Goal: Check status: Check status

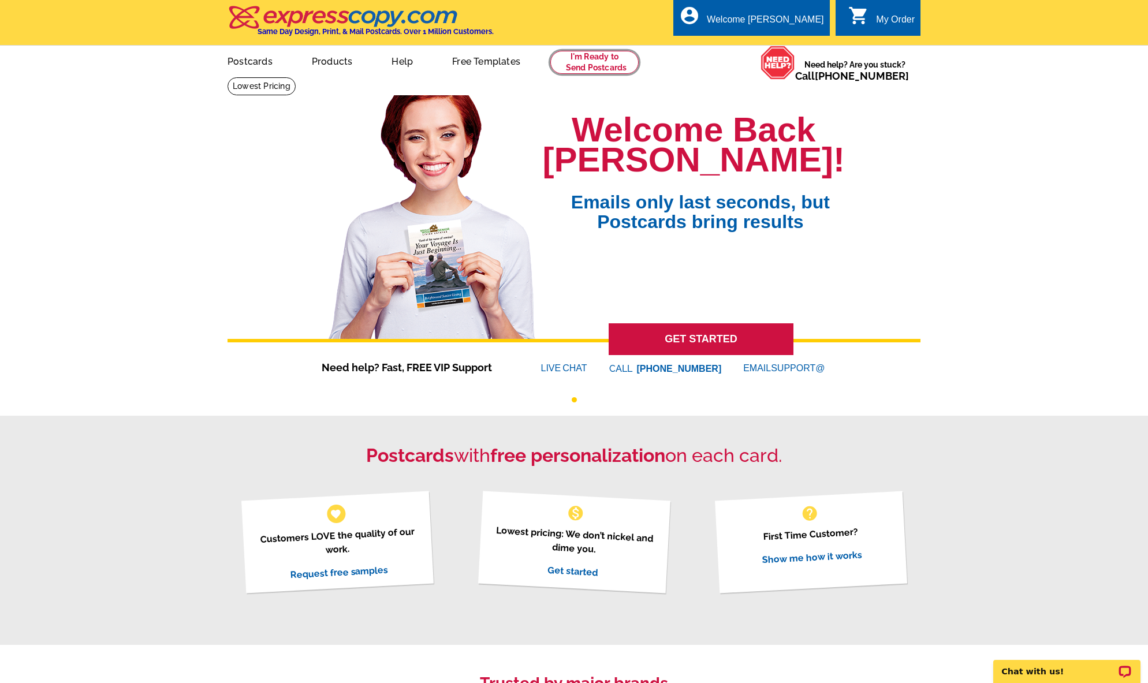
drag, startPoint x: 607, startPoint y: 58, endPoint x: 580, endPoint y: 0, distance: 63.8
click at [607, 58] on link at bounding box center [594, 62] width 88 height 23
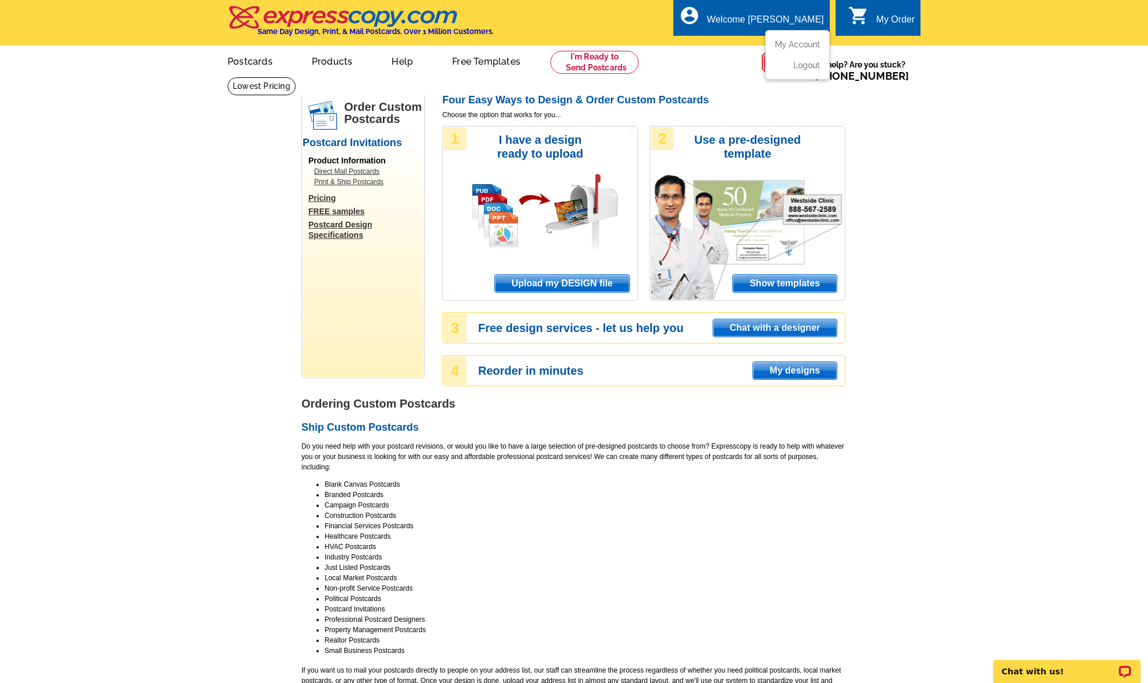
click at [797, 39] on ul "My Account Logout" at bounding box center [797, 55] width 65 height 50
click at [790, 42] on link "My Account" at bounding box center [795, 44] width 50 height 10
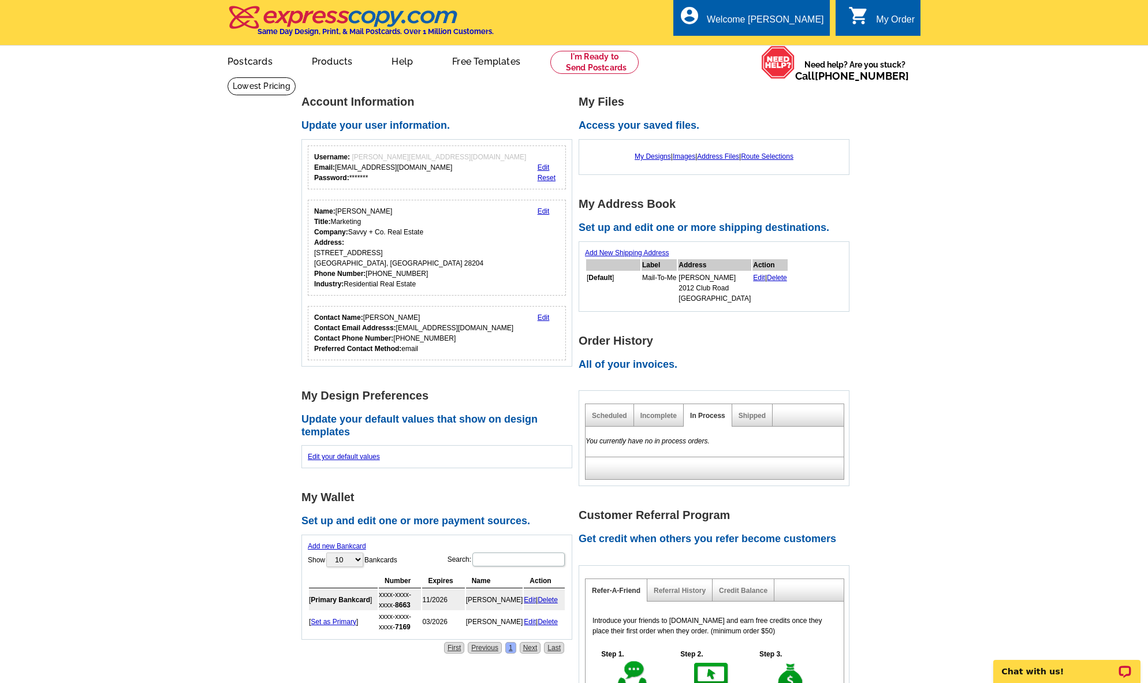
click at [749, 412] on link "Shipped" at bounding box center [752, 416] width 27 height 8
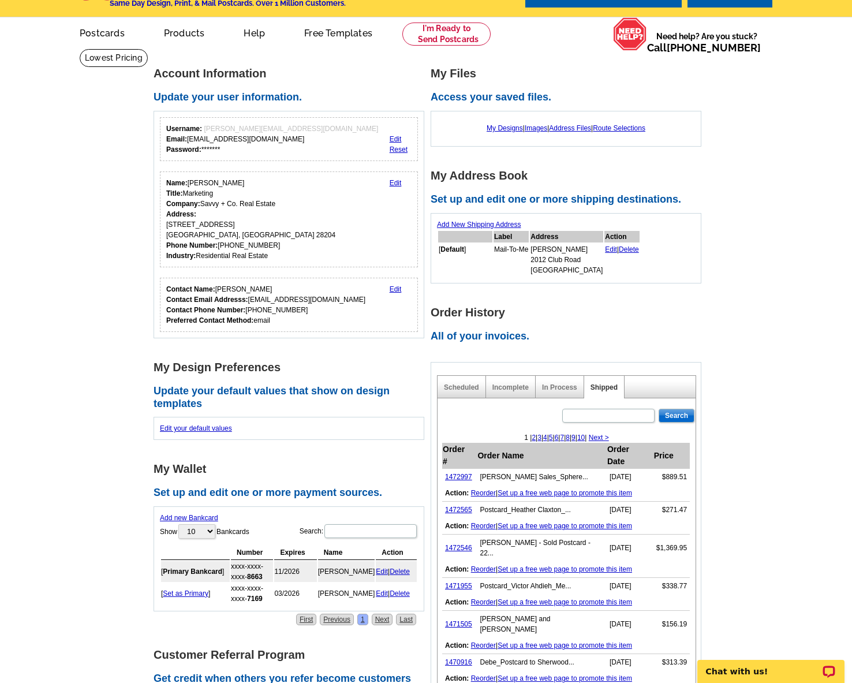
scroll to position [33, 0]
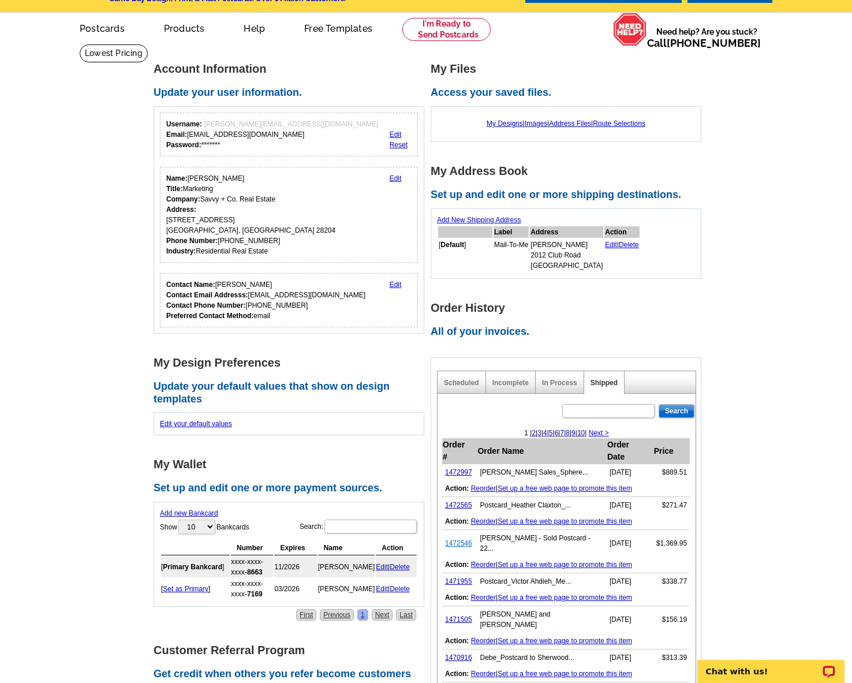
click at [463, 539] on link "1472546" at bounding box center [458, 543] width 27 height 8
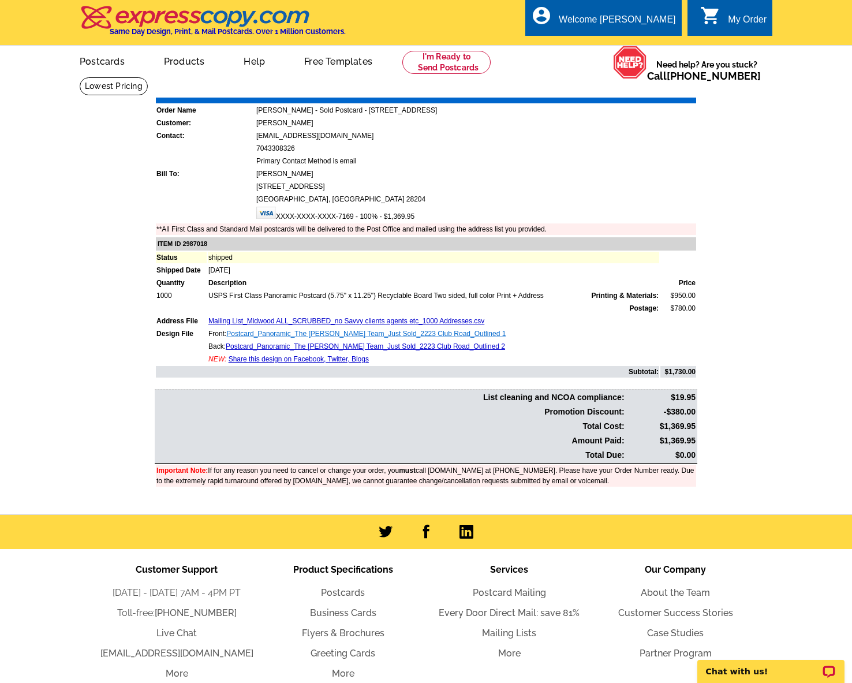
click at [308, 332] on link "Postcard_Panoramic_The Jeff King Team_Just Sold_2223 Club Road_Outlined 1" at bounding box center [365, 334] width 279 height 8
click at [348, 341] on td "Back: Postcard_Panoramic_The Jeff King Team_Just Sold_2223 Club Road_Outlined 2" at bounding box center [434, 347] width 452 height 12
click at [348, 344] on link "Postcard_Panoramic_The Jeff King Team_Just Sold_2223 Club Road_Outlined 2" at bounding box center [365, 346] width 279 height 8
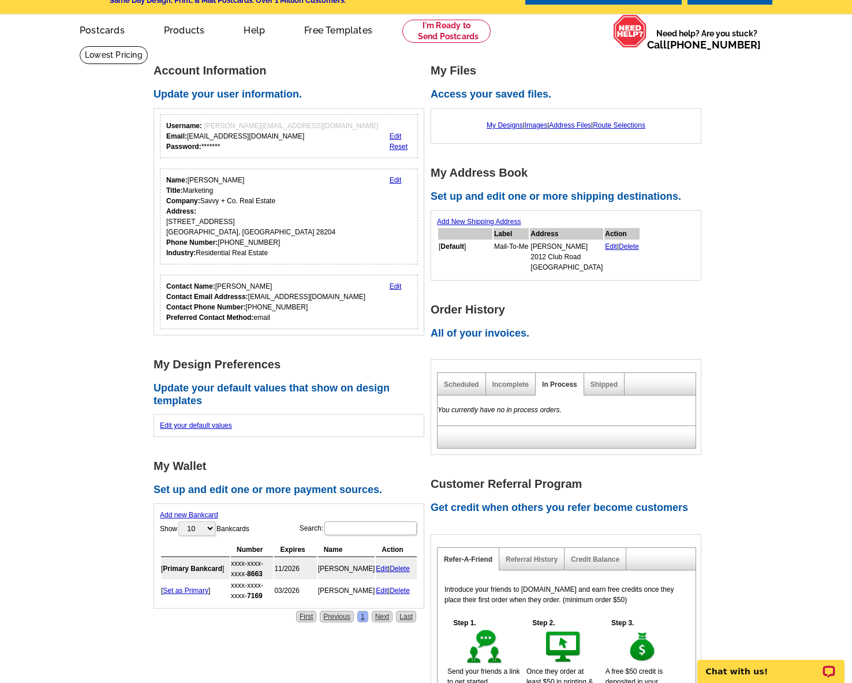
drag, startPoint x: 603, startPoint y: 386, endPoint x: 590, endPoint y: 370, distance: 20.1
click at [603, 386] on link "Shipped" at bounding box center [604, 385] width 27 height 8
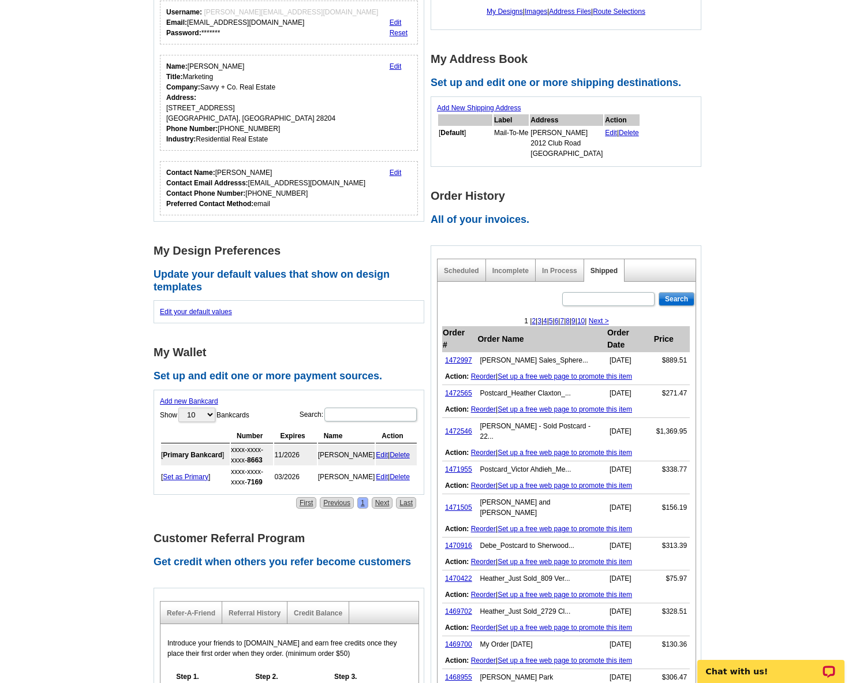
scroll to position [152, 0]
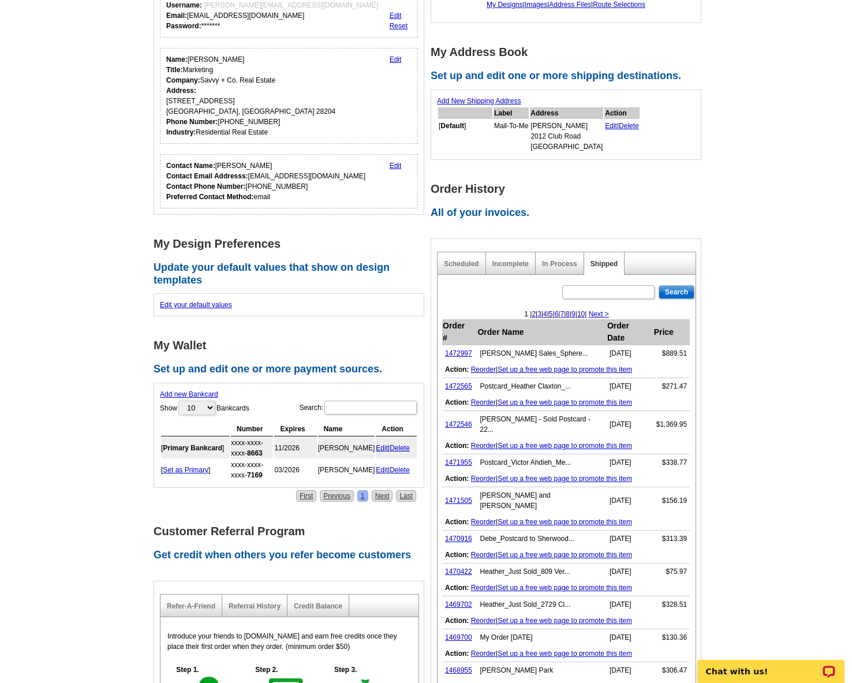
drag, startPoint x: 463, startPoint y: 341, endPoint x: 464, endPoint y: 352, distance: 11.0
click at [463, 349] on link "1472997" at bounding box center [458, 353] width 27 height 8
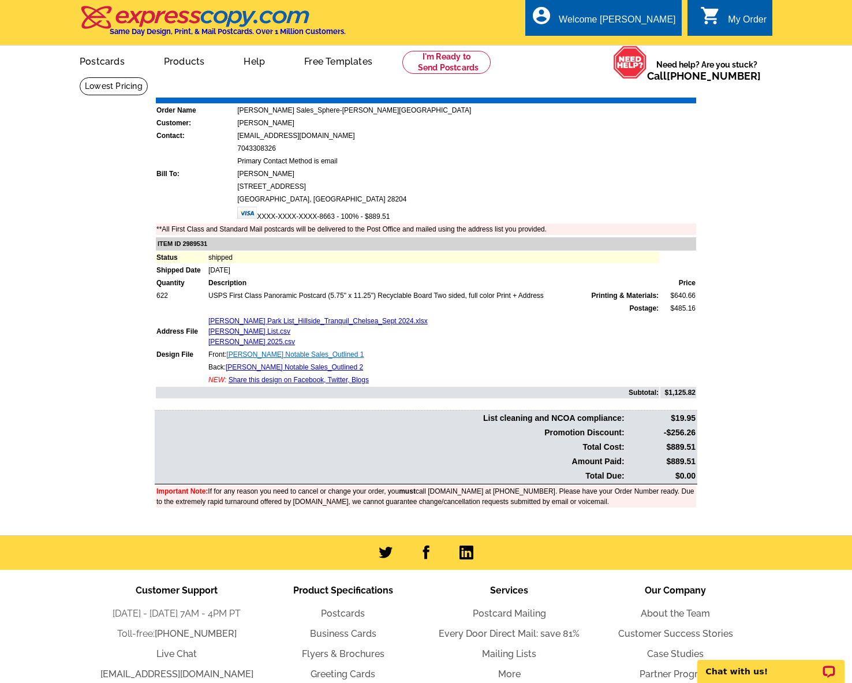
click at [313, 355] on link "Postcard_Panoramic_Sarah Martin_Recent Notable Sales_Outlined 1" at bounding box center [294, 354] width 137 height 8
click at [363, 366] on link "Postcard_Panoramic_Sarah Martin_Recent Notable Sales_Outlined 2" at bounding box center [294, 367] width 137 height 8
